Goal: Transaction & Acquisition: Purchase product/service

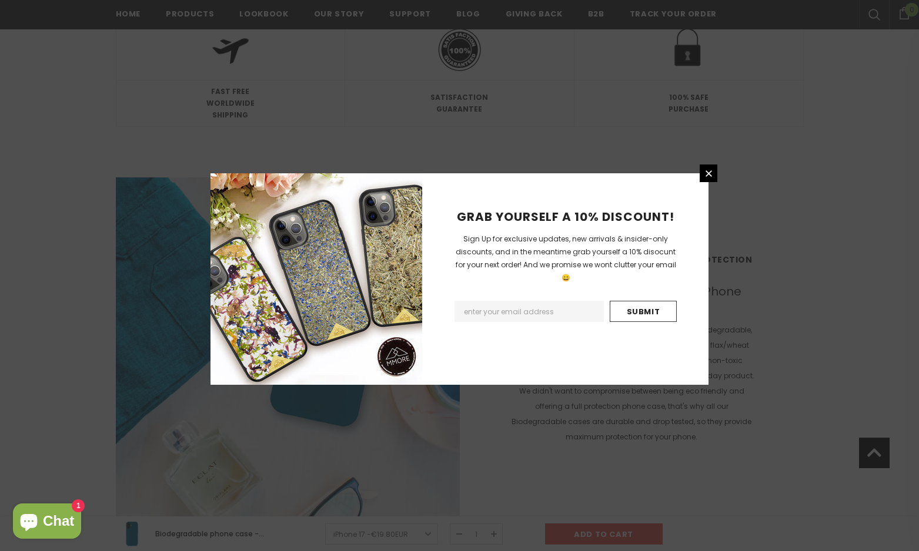
scroll to position [1654, 0]
